Goal: Task Accomplishment & Management: Use online tool/utility

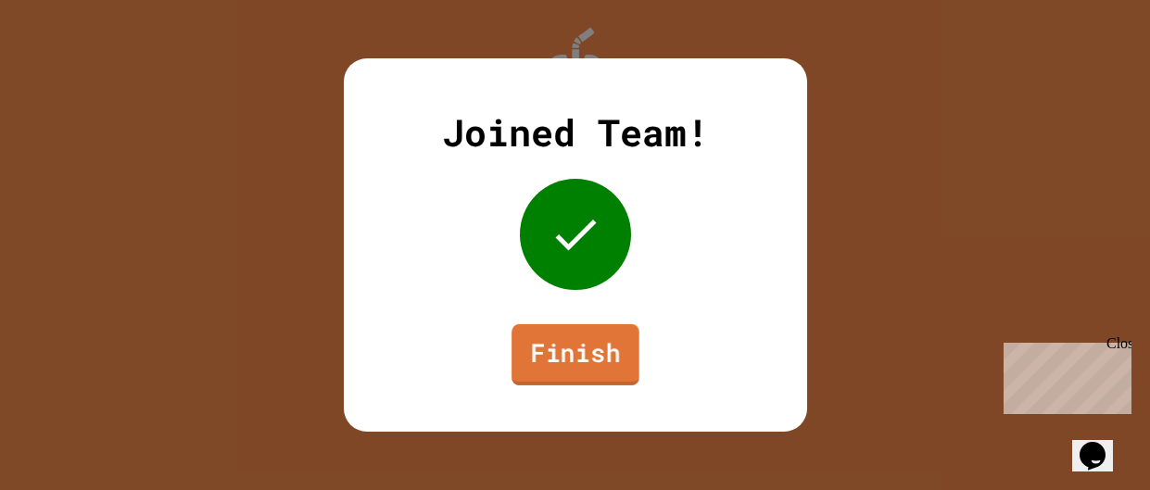
click at [589, 359] on link "Finish" at bounding box center [576, 354] width 128 height 61
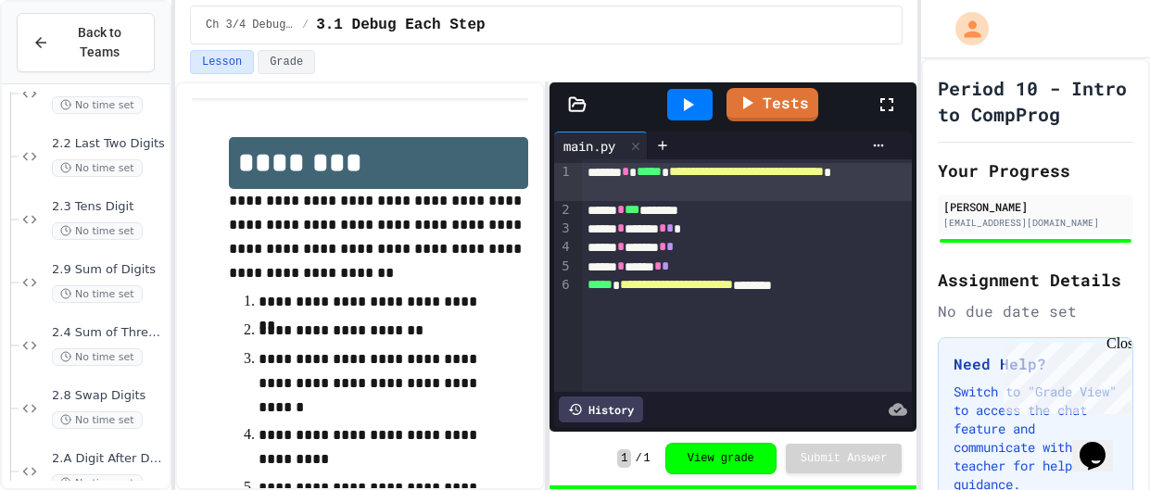
scroll to position [235, 0]
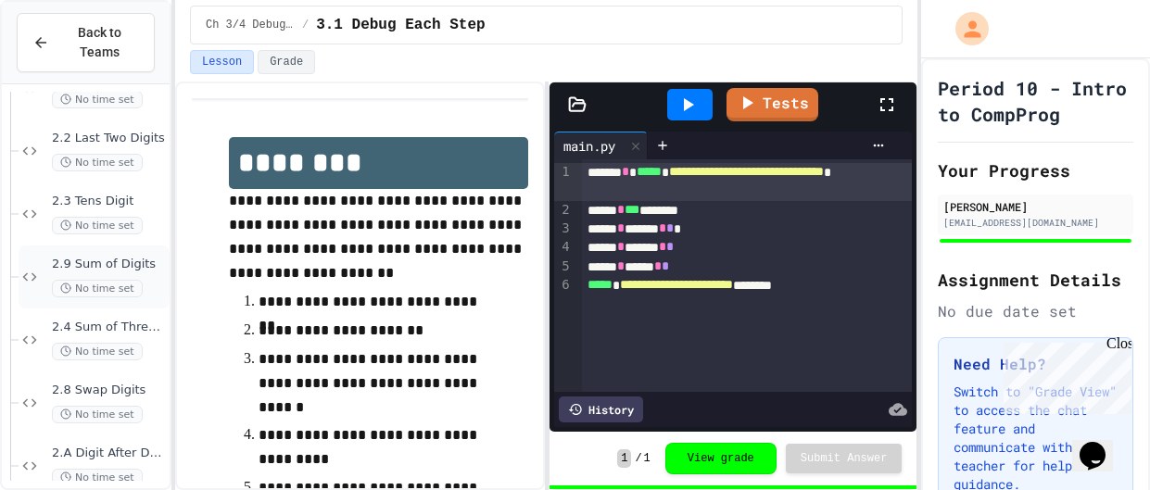
click at [137, 263] on span "2.9 Sum of Digits" at bounding box center [109, 265] width 114 height 16
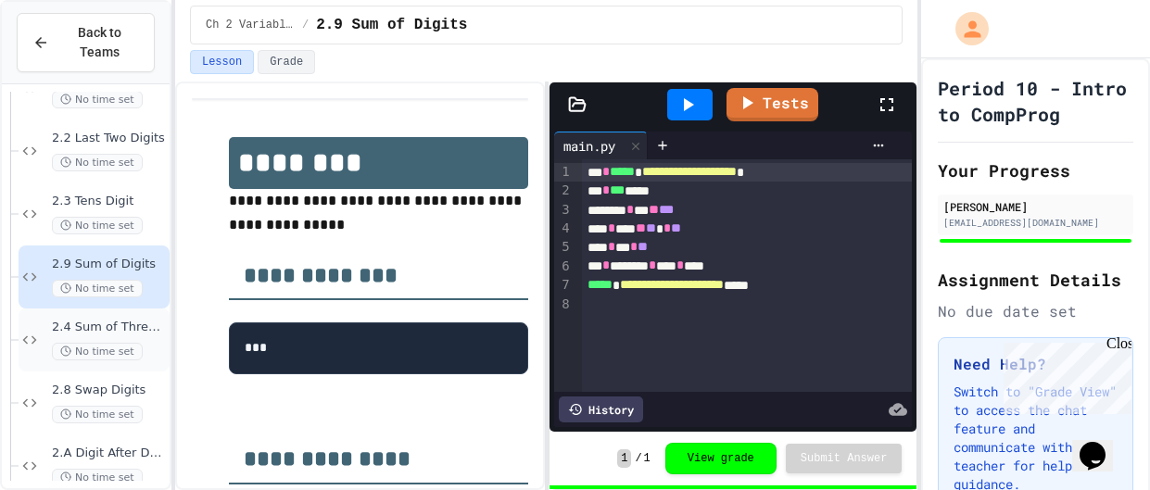
click at [143, 332] on span "2.4 Sum of Three Numbers" at bounding box center [109, 328] width 114 height 16
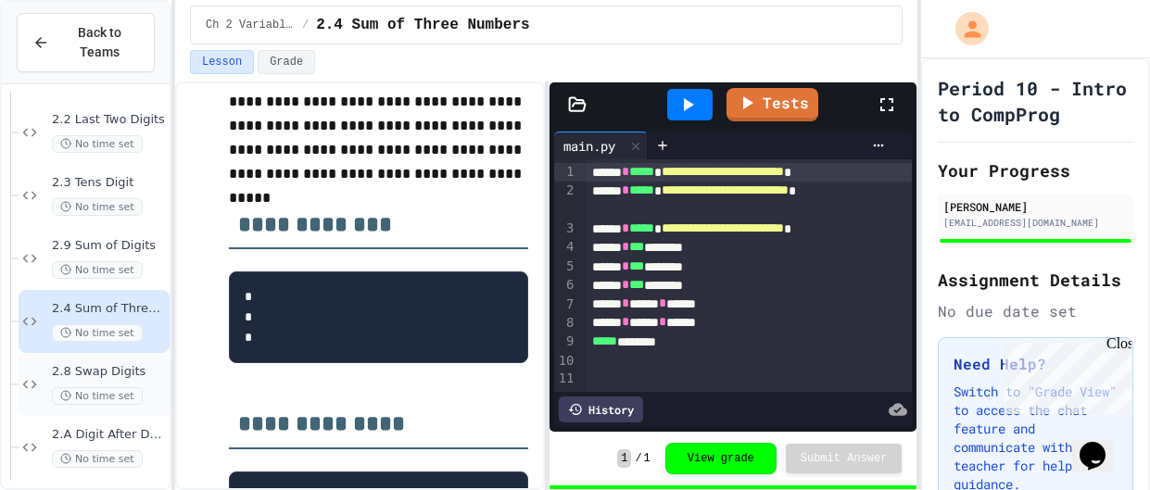
scroll to position [265, 0]
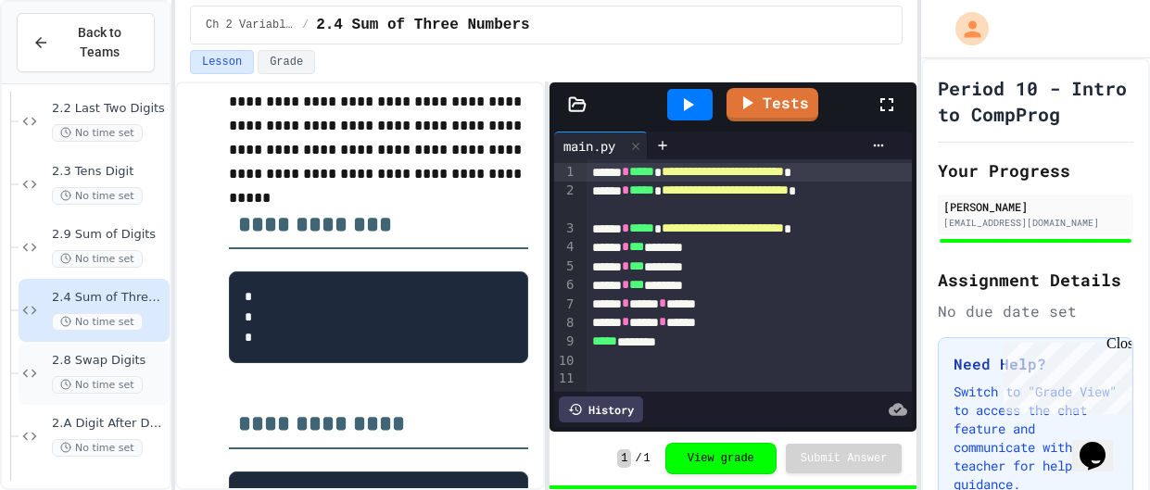
click at [153, 353] on span "2.8 Swap Digits" at bounding box center [109, 361] width 114 height 16
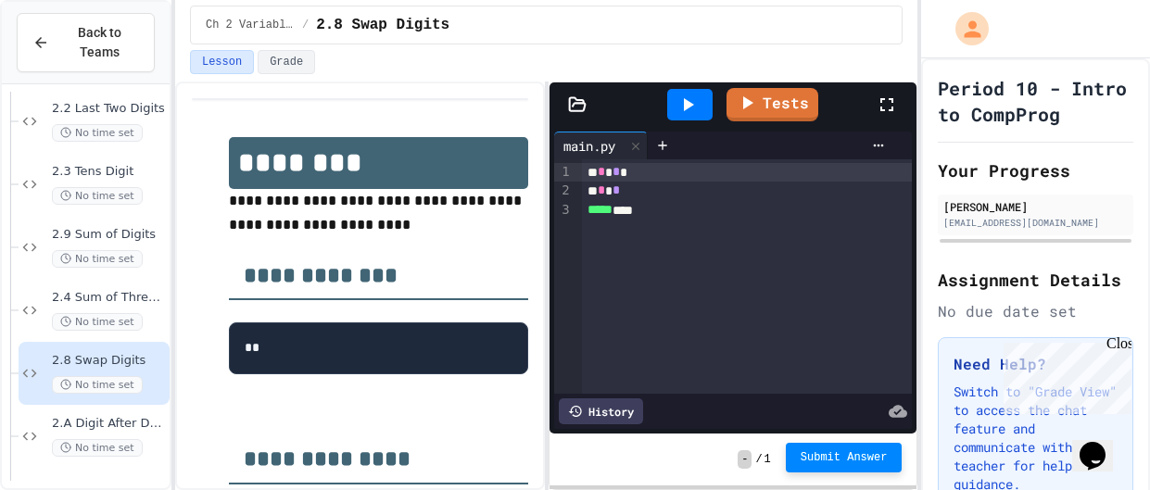
click at [866, 453] on span "Submit Answer" at bounding box center [844, 457] width 87 height 15
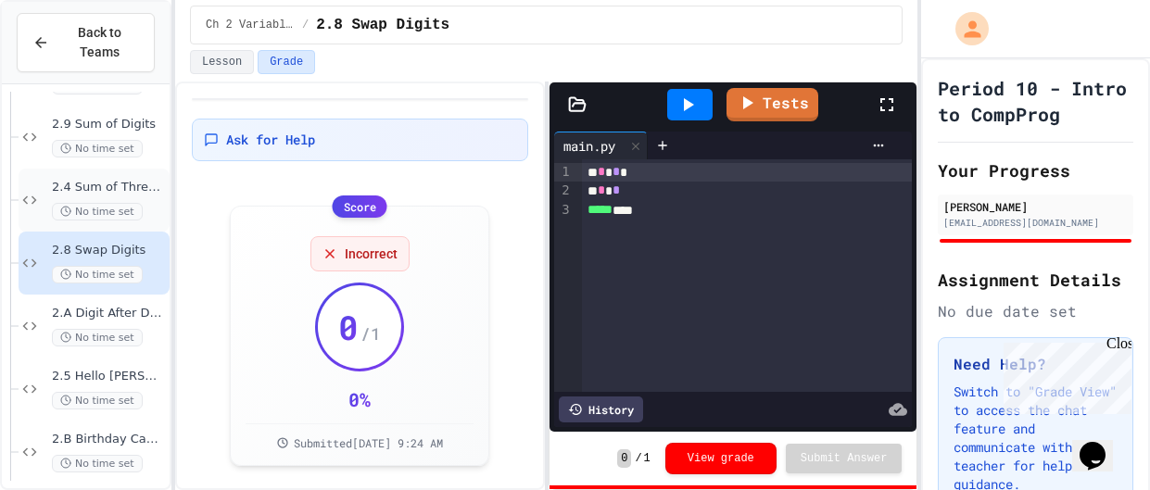
scroll to position [379, 0]
click at [110, 302] on span "2.A Digit After Decimal Point" at bounding box center [109, 310] width 114 height 16
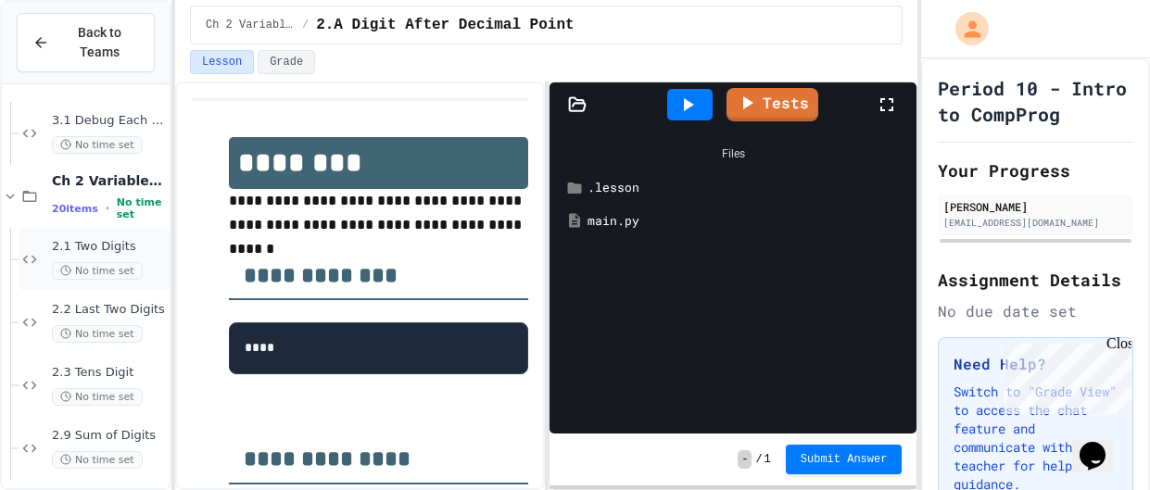
scroll to position [68, 0]
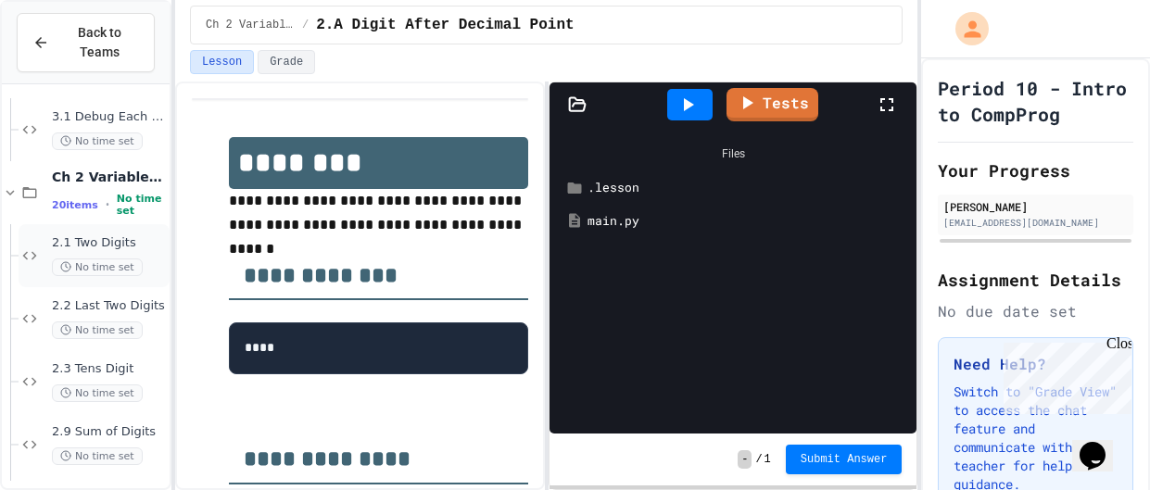
click at [142, 305] on span "2.2 Last Two Digits" at bounding box center [109, 306] width 114 height 16
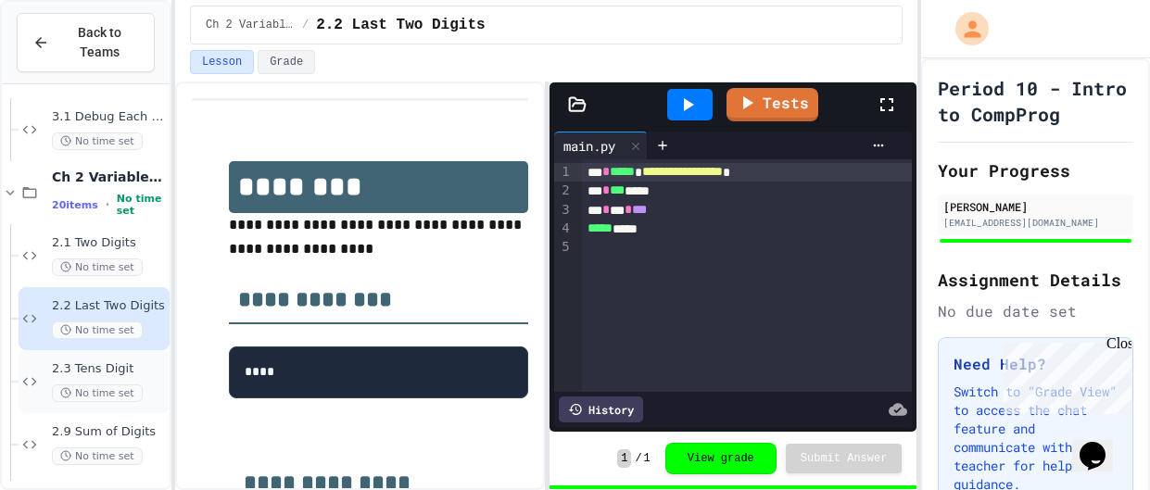
click at [144, 363] on span "2.3 Tens Digit" at bounding box center [109, 369] width 114 height 16
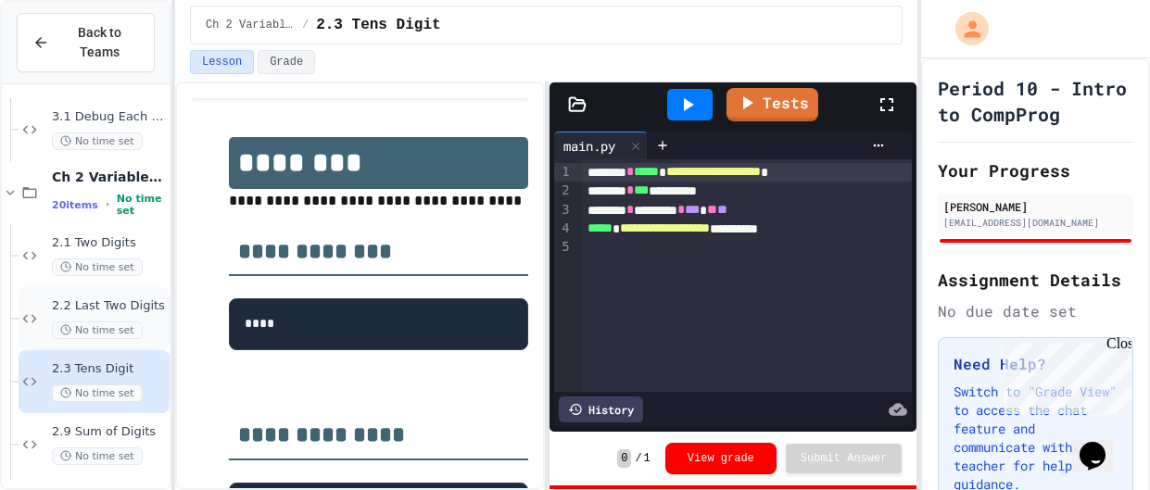
click at [139, 303] on span "2.2 Last Two Digits" at bounding box center [109, 306] width 114 height 16
